Goal: Task Accomplishment & Management: Complete application form

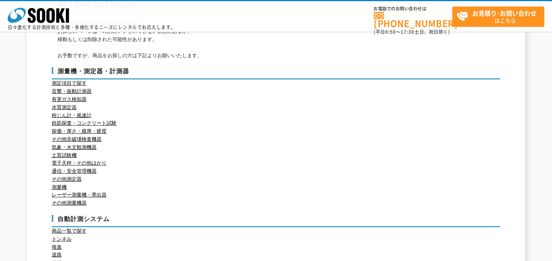
scroll to position [213, 0]
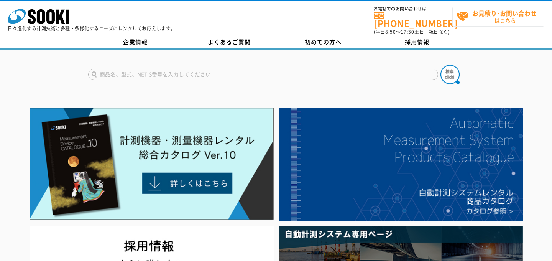
click at [502, 8] on strong "お見積り･お問い合わせ" at bounding box center [504, 12] width 64 height 9
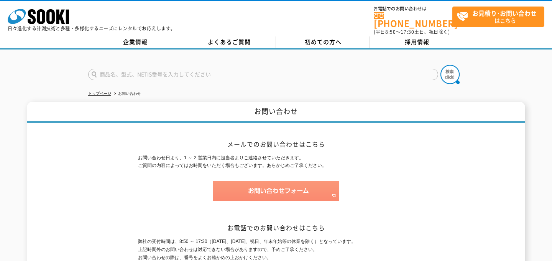
click at [265, 185] on img at bounding box center [276, 191] width 126 height 20
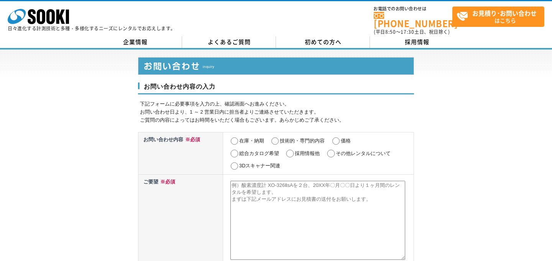
click at [331, 149] on input "その他レンタルについて" at bounding box center [331, 153] width 10 height 8
radio input "true"
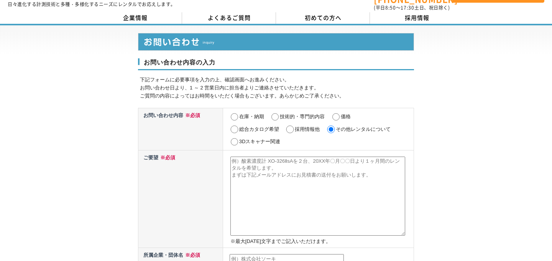
scroll to position [29, 0]
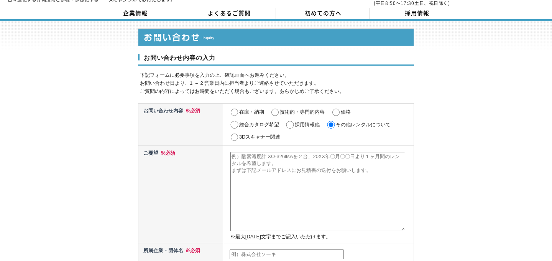
click at [256, 165] on textarea at bounding box center [317, 191] width 175 height 79
click at [302, 168] on textarea at bounding box center [317, 191] width 175 height 79
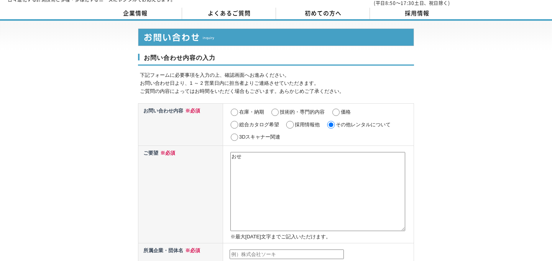
type textarea "お"
type textarea "は"
paste textarea "お客様の要望により、水冷式のチラーを導入することになりました。 ご提案いただいておりましたRKE7500の水冷verである、RKE7500-VWをレンタルさせ…"
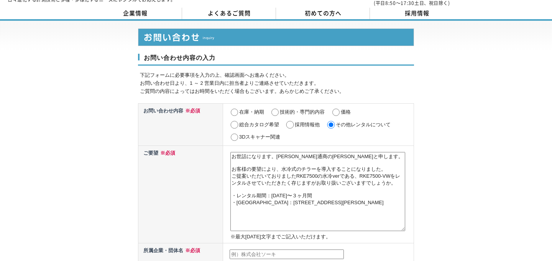
click at [253, 159] on textarea "お世話になります。豊田通商の増崎と申します。 お客様の要望により、水冷式のチラーを導入することになりました。 ご提案いただいておりましたRKE7500の水冷v…" at bounding box center [317, 191] width 175 height 79
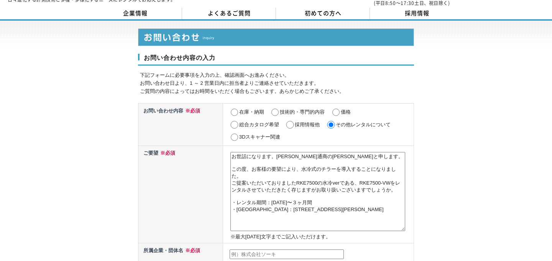
click at [231, 181] on textarea "お世話になります。豊田通商の増崎と申します。 この度、お客様の要望により、水冷式のチラーを導入することになりました。 ご提案いただいておりましたRKE7500…" at bounding box center [317, 191] width 175 height 79
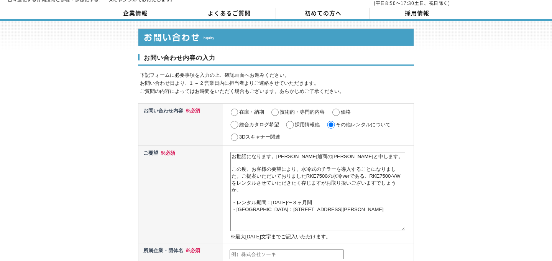
drag, startPoint x: 307, startPoint y: 175, endPoint x: 242, endPoint y: 175, distance: 65.1
click at [242, 175] on textarea "お世話になります。豊田通商の増崎と申します。 この度、お客様の要望により、水冷式のチラーを導入することになりました。ご提案いただいておりましたRKE7500の…" at bounding box center [317, 191] width 175 height 79
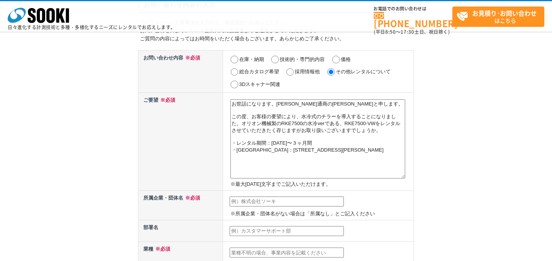
scroll to position [62, 0]
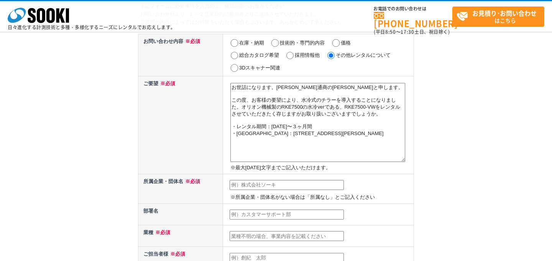
click at [338, 153] on textarea "お世話になります。豊田通商の増崎と申します。 この度、お客様の要望により、水冷式のチラーを導入することになりました。オリオン機械製のRKE7500の水冷ver…" at bounding box center [317, 122] width 175 height 79
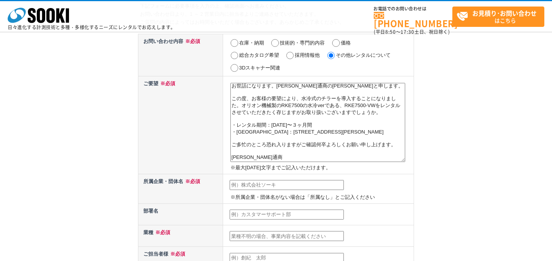
scroll to position [18, 0]
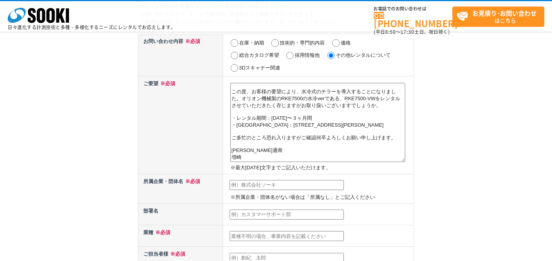
type textarea "お世話になります。豊田通商の増崎と申します。 この度、お客様の要望により、水冷式のチラーを導入することになりました。オリオン機械製のRKE7500の水冷ver…"
click at [312, 183] on input "text" at bounding box center [287, 185] width 114 height 10
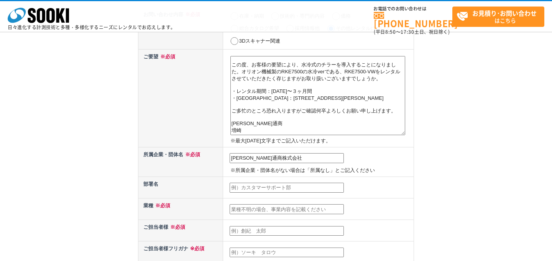
scroll to position [92, 0]
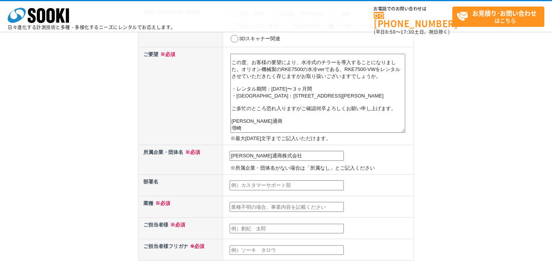
type input "豊田通商株式会社"
click at [252, 206] on input "text" at bounding box center [287, 207] width 114 height 10
type input "し"
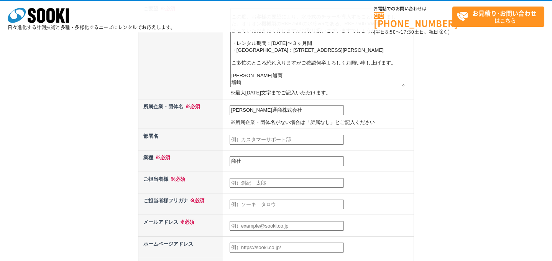
scroll to position [141, 0]
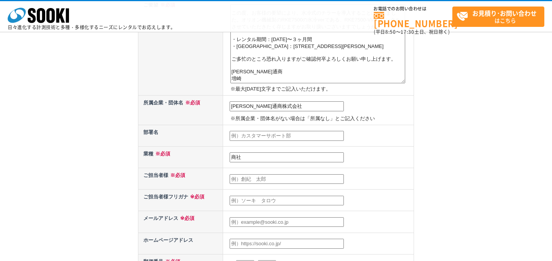
type input "商社"
click at [241, 190] on td at bounding box center [318, 199] width 191 height 21
click at [244, 179] on input "text" at bounding box center [287, 179] width 114 height 10
type input "増崎太基"
click at [239, 202] on input "text" at bounding box center [287, 200] width 114 height 10
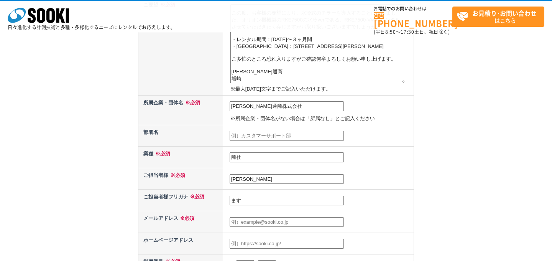
type input "ま"
click at [239, 179] on input "増崎太基" at bounding box center [287, 179] width 114 height 10
type input "増崎 太基"
click at [237, 194] on td at bounding box center [318, 199] width 191 height 21
click at [236, 197] on input "text" at bounding box center [287, 200] width 114 height 10
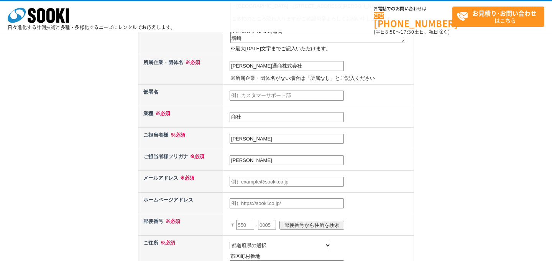
scroll to position [203, 0]
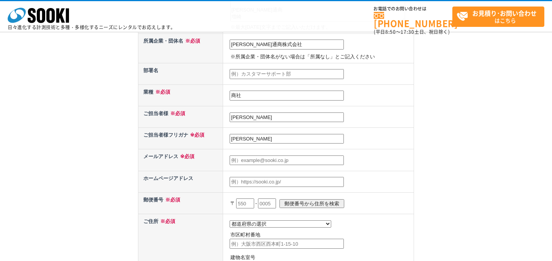
type input "マスザキ モトキ"
click at [246, 163] on input "text" at bounding box center [287, 160] width 114 height 10
type input "motoki_masuzaki@toyota-tsusho.com"
click at [194, 154] on span "※必須" at bounding box center [186, 156] width 16 height 6
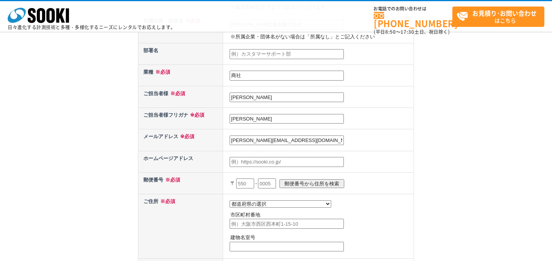
scroll to position [247, 0]
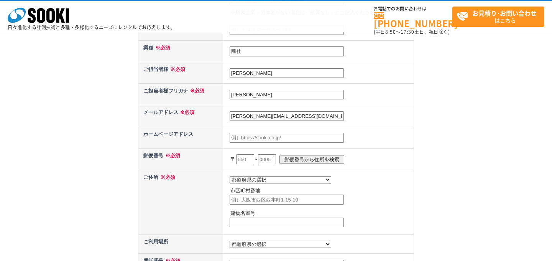
click at [247, 157] on input "text" at bounding box center [245, 159] width 18 height 10
click at [253, 159] on input "110" at bounding box center [245, 159] width 18 height 10
type input "1"
type input "108"
select select "13"
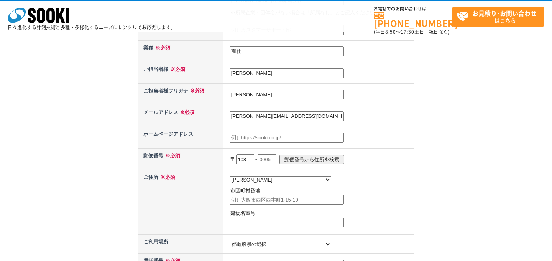
type input "港区港南2-3-13"
type input "108"
click at [273, 157] on input "text" at bounding box center [267, 159] width 18 height 10
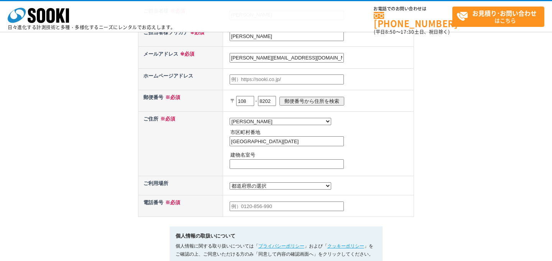
scroll to position [310, 0]
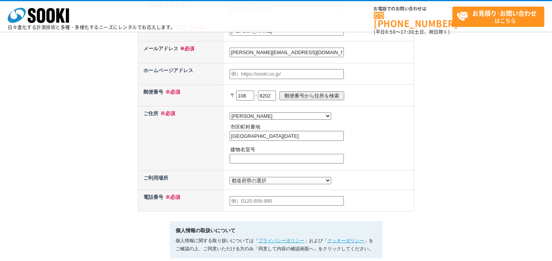
type input "8202"
click at [263, 182] on td "都道府県の選択 利用場所未定 北海道 青森県 岩手県 宮城県 秋田県 山形県 福島県 茨城県 栃木県 群馬県 埼玉県 千葉県 東京都 神奈川県 新潟県 富山県…" at bounding box center [318, 180] width 191 height 19
click at [262, 180] on select "都道府県の選択 利用場所未定 北海道 青森県 岩手県 宮城県 秋田県 山形県 福島県 茨城県 栃木県 群馬県 埼玉県 千葉県 東京都 神奈川県 新潟県 富山県…" at bounding box center [281, 180] width 102 height 7
select select "13"
click at [230, 177] on select "都道府県の選択 利用場所未定 北海道 青森県 岩手県 宮城県 秋田県 山形県 福島県 茨城県 栃木県 群馬県 埼玉県 千葉県 東京都 神奈川県 新潟県 富山県…" at bounding box center [281, 180] width 102 height 7
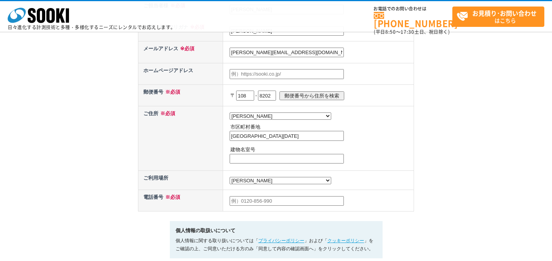
click at [288, 200] on input "text" at bounding box center [287, 201] width 114 height 10
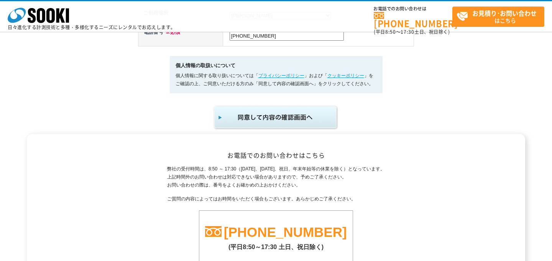
scroll to position [541, 0]
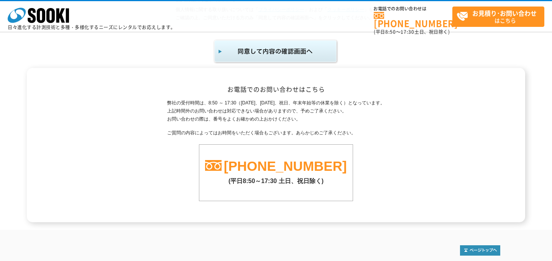
type input "050-3151-1324"
click at [259, 46] on img "submit" at bounding box center [276, 51] width 126 height 25
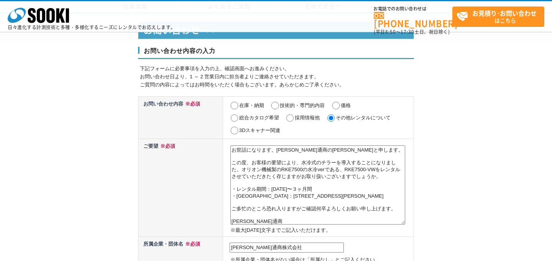
select select "13"
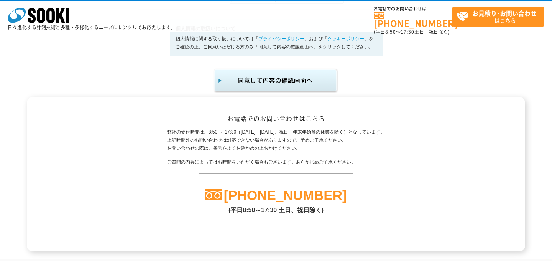
scroll to position [451, 0]
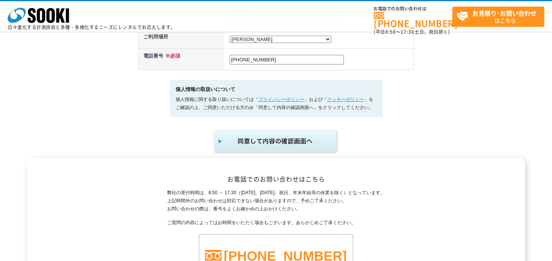
click at [240, 140] on img "submit" at bounding box center [276, 140] width 126 height 25
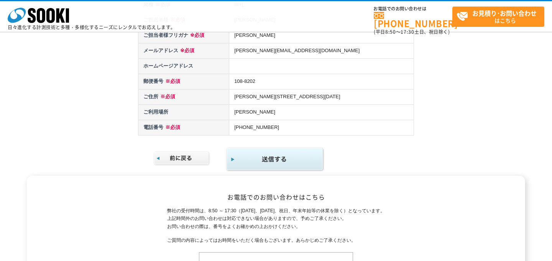
scroll to position [228, 0]
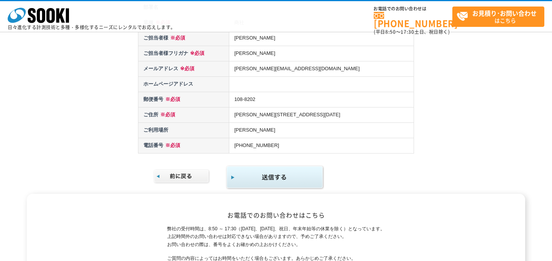
click at [277, 183] on img "submit" at bounding box center [275, 177] width 98 height 25
